Goal: Task Accomplishment & Management: Manage account settings

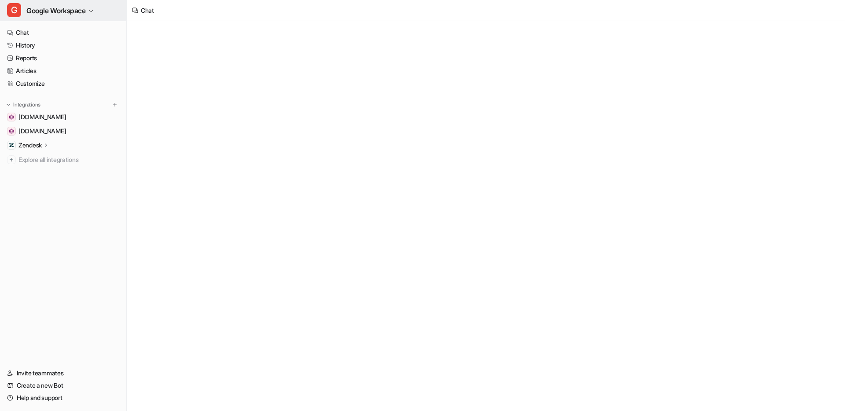
click at [44, 9] on span "Google Workspace" at bounding box center [55, 10] width 59 height 12
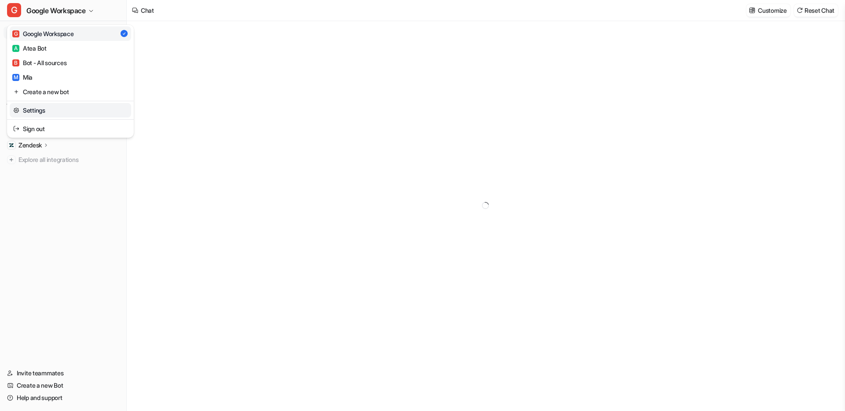
click at [48, 107] on link "Settings" at bounding box center [70, 110] width 121 height 15
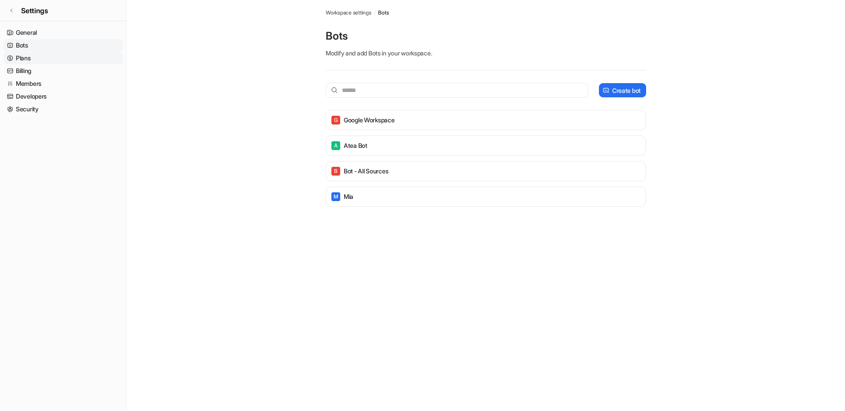
click at [40, 58] on link "Plans" at bounding box center [63, 58] width 119 height 12
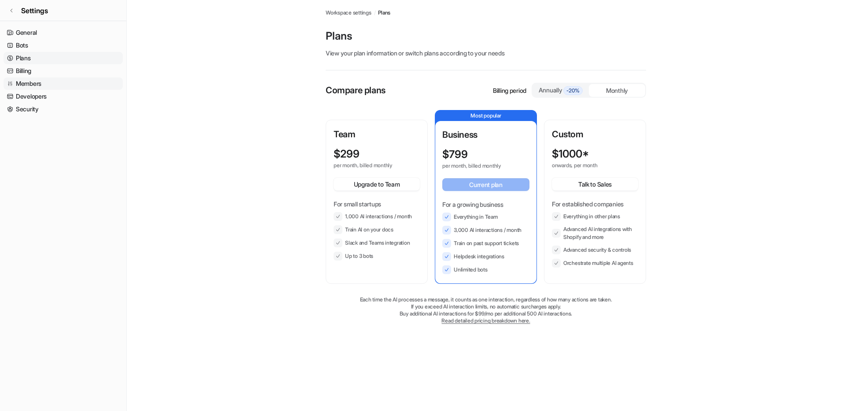
click at [38, 83] on link "Members" at bounding box center [63, 83] width 119 height 12
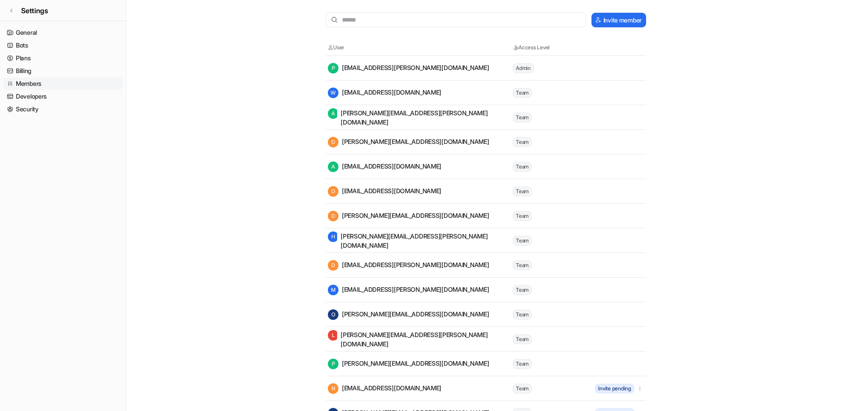
scroll to position [110, 0]
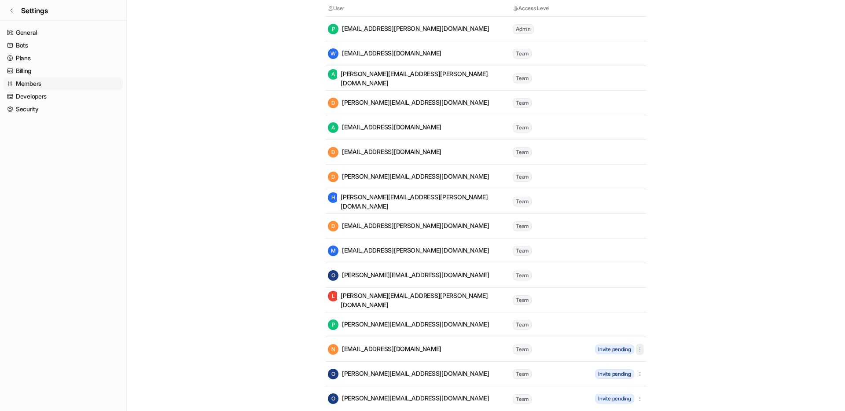
click at [641, 348] on icon "button" at bounding box center [640, 349] width 6 height 6
click at [621, 286] on tr "O [PERSON_NAME][EMAIL_ADDRESS][DOMAIN_NAME] Team" at bounding box center [486, 275] width 320 height 25
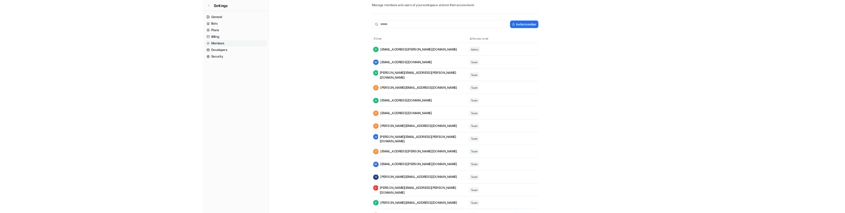
scroll to position [35, 0]
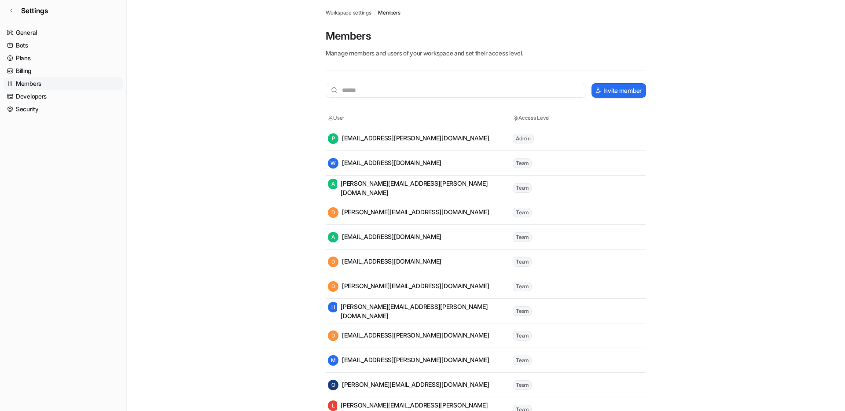
click at [380, 192] on div "A aleksandra.pietras@appxite.com" at bounding box center [420, 188] width 184 height 18
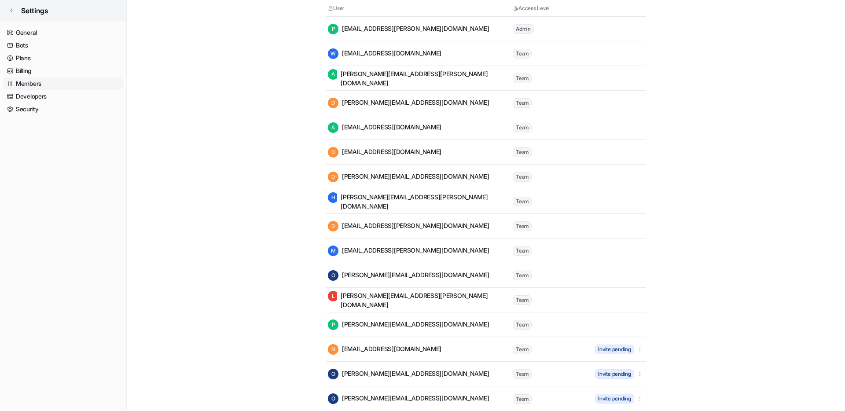
click at [34, 11] on span "Settings" at bounding box center [34, 10] width 27 height 11
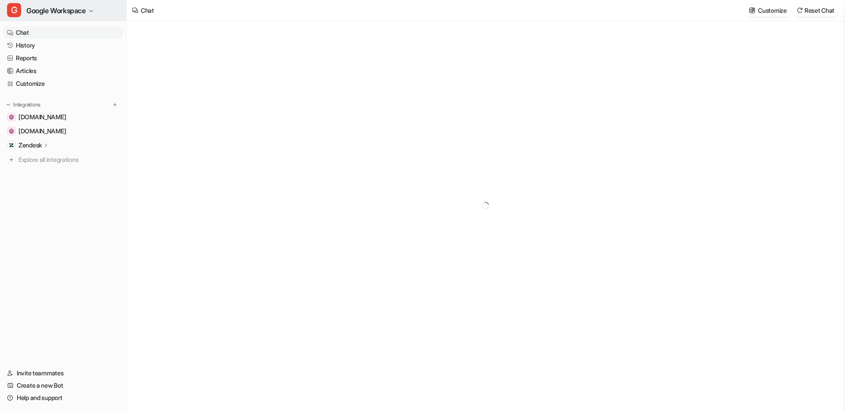
type textarea "**********"
